Goal: Transaction & Acquisition: Purchase product/service

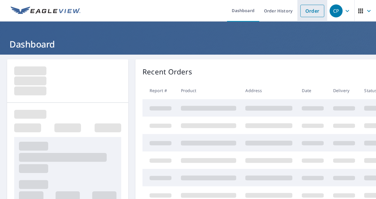
click at [303, 12] on link "Order" at bounding box center [312, 11] width 24 height 12
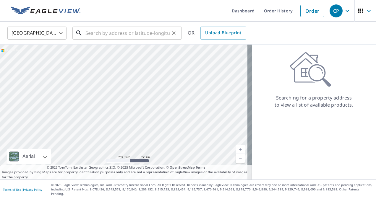
click at [113, 35] on input "text" at bounding box center [127, 33] width 84 height 17
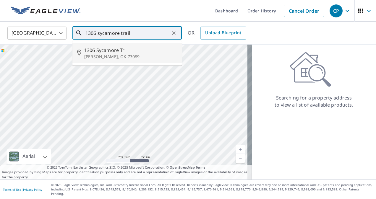
click at [118, 60] on li "[STREET_ADDRESS][PERSON_NAME]" at bounding box center [126, 53] width 109 height 20
type input "[STREET_ADDRESS][PERSON_NAME]"
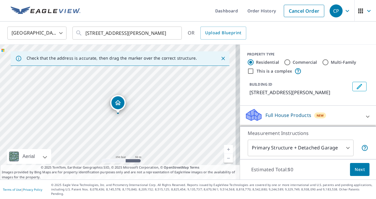
click at [225, 154] on link "Current Level 17, Zoom In" at bounding box center [228, 149] width 9 height 9
click at [225, 154] on link "Current Level 17.46948528330122, Zoom In" at bounding box center [228, 149] width 9 height 9
click at [225, 154] on link "Current Level 17.954843818831446, Zoom In Disabled" at bounding box center [228, 149] width 9 height 9
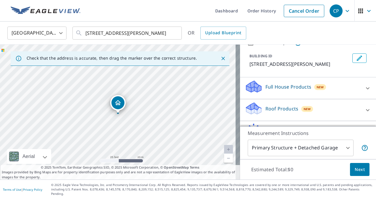
scroll to position [36, 0]
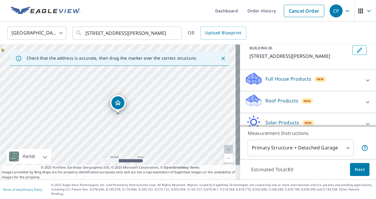
click at [361, 102] on div at bounding box center [368, 102] width 14 height 14
click at [353, 102] on div "Roof Products New" at bounding box center [304, 102] width 119 height 17
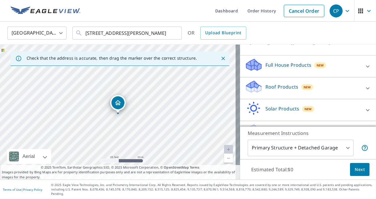
scroll to position [50, 0]
click at [364, 87] on icon at bounding box center [367, 88] width 7 height 7
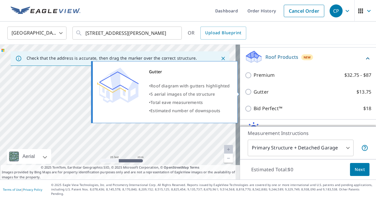
scroll to position [80, 0]
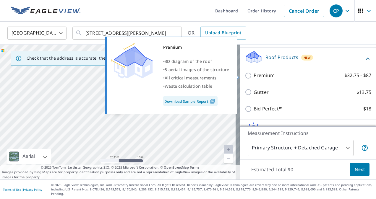
click at [246, 76] on input "Premium $32.75 - $87" at bounding box center [249, 75] width 9 height 7
checkbox input "true"
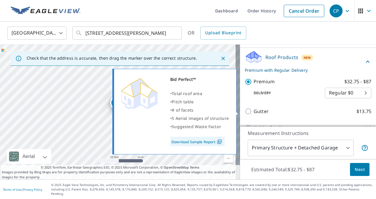
scroll to position [102, 0]
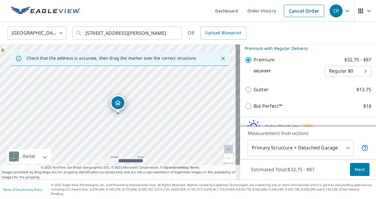
click at [351, 73] on body "CP CP Dashboard Order History Cancel Order CP [GEOGRAPHIC_DATA] [GEOGRAPHIC_DAT…" at bounding box center [188, 99] width 376 height 199
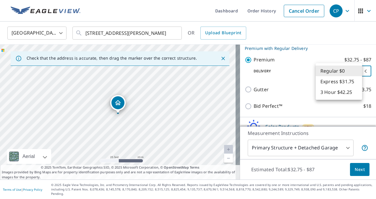
click at [286, 79] on div at bounding box center [188, 99] width 376 height 199
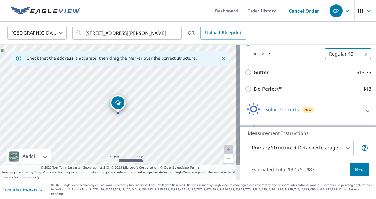
scroll to position [131, 0]
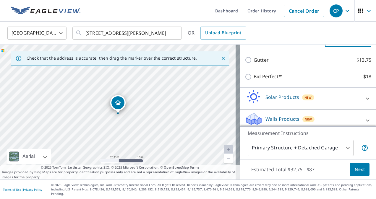
click at [342, 157] on body "CP CP Dashboard Order History Cancel Order CP [GEOGRAPHIC_DATA] [GEOGRAPHIC_DAT…" at bounding box center [188, 99] width 376 height 199
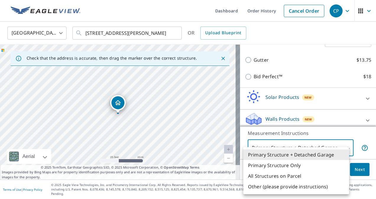
click at [322, 165] on li "Primary Structure Only" at bounding box center [296, 165] width 106 height 11
type input "2"
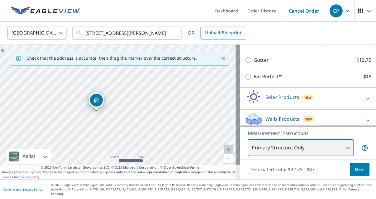
drag, startPoint x: 199, startPoint y: 139, endPoint x: 178, endPoint y: 136, distance: 21.7
click at [178, 136] on div "[STREET_ADDRESS][PERSON_NAME]" at bounding box center [120, 112] width 240 height 135
drag, startPoint x: 167, startPoint y: 130, endPoint x: 179, endPoint y: 135, distance: 12.8
click at [179, 135] on div "[STREET_ADDRESS][PERSON_NAME]" at bounding box center [120, 112] width 240 height 135
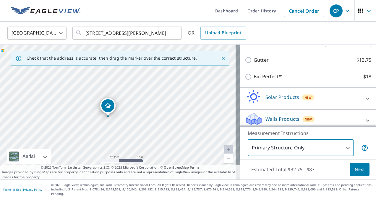
click at [357, 173] on span "Next" at bounding box center [360, 169] width 10 height 7
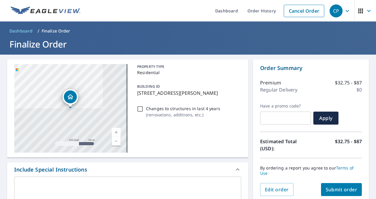
scroll to position [20, 0]
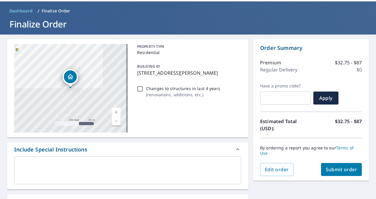
click at [331, 169] on span "Submit order" at bounding box center [342, 169] width 32 height 7
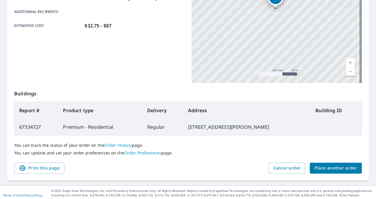
scroll to position [148, 0]
click at [283, 167] on span "Cancel order" at bounding box center [286, 167] width 27 height 7
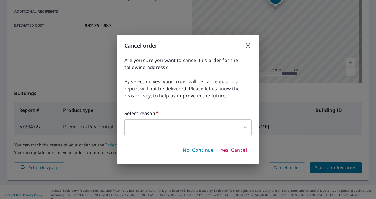
click at [248, 47] on icon "button" at bounding box center [247, 45] width 7 height 7
